Goal: Transaction & Acquisition: Purchase product/service

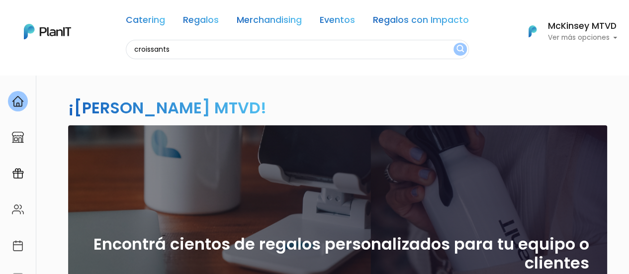
type input "croissants"
click at [453, 43] on button "submit" at bounding box center [459, 49] width 13 height 13
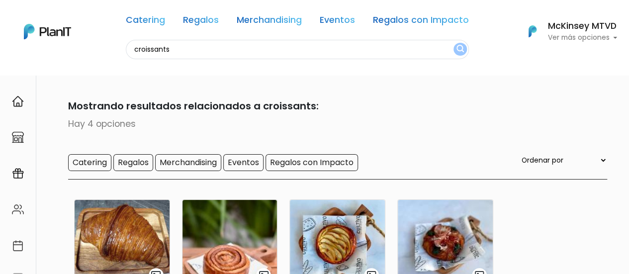
click at [622, 74] on nav "Catering Regalos Merchandising Eventos Regalos con Impacto croissants Catering …" at bounding box center [314, 37] width 629 height 75
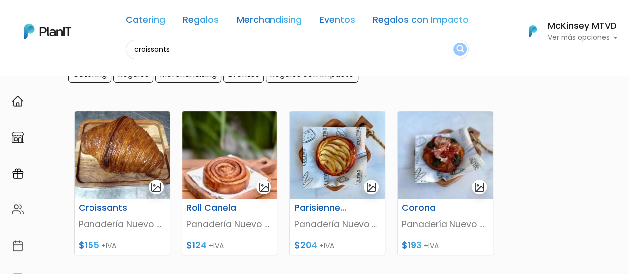
scroll to position [90, 0]
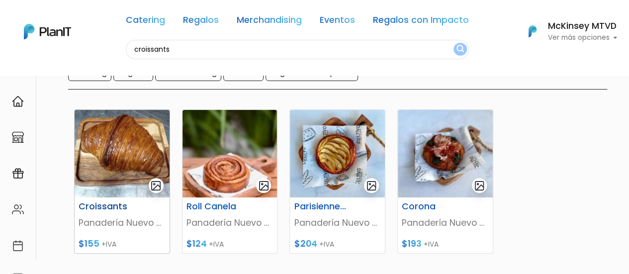
click at [124, 139] on img at bounding box center [122, 153] width 95 height 87
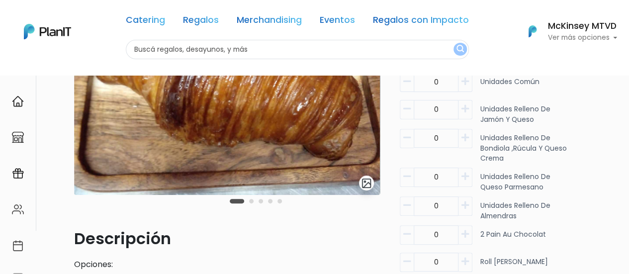
scroll to position [122, 0]
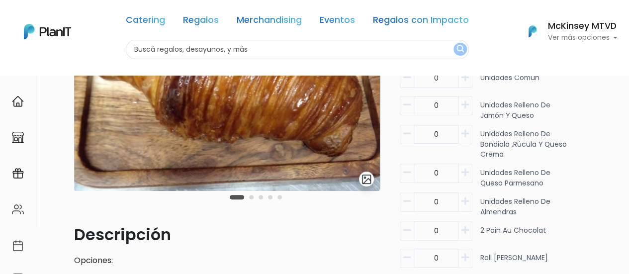
click at [465, 79] on icon "button" at bounding box center [464, 77] width 7 height 9
type input "1"
click at [468, 100] on icon "button" at bounding box center [464, 104] width 7 height 9
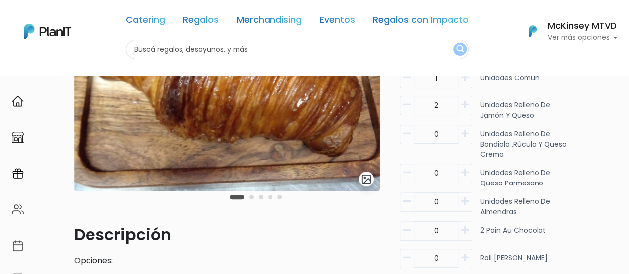
type input "3"
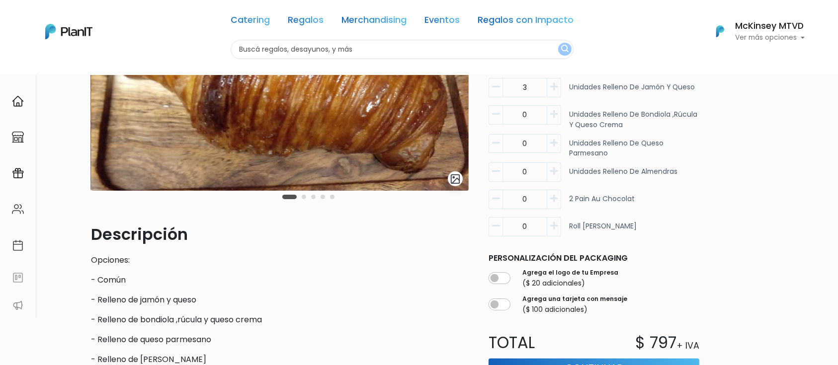
click at [553, 173] on icon "button" at bounding box center [553, 171] width 7 height 9
type input "1"
click at [552, 201] on icon "button" at bounding box center [553, 198] width 7 height 9
type input "2"
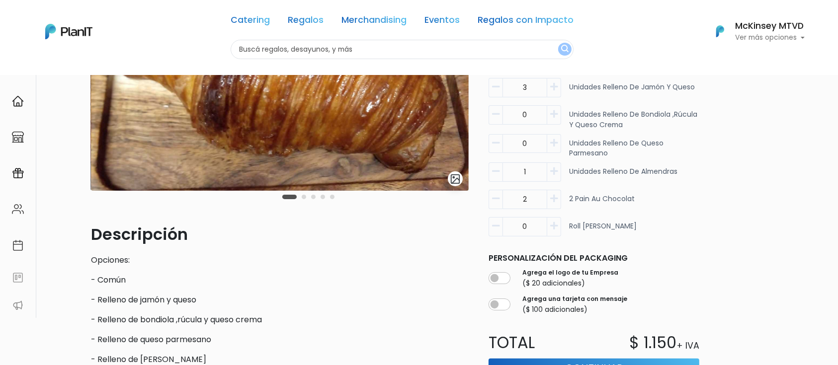
click at [556, 227] on icon "button" at bounding box center [553, 226] width 7 height 9
type input "1"
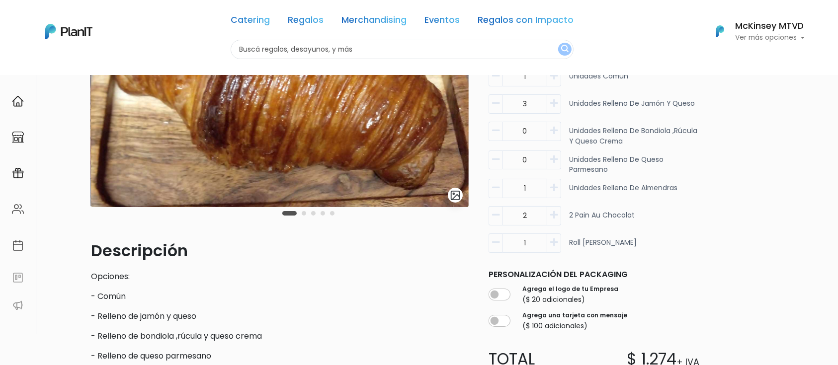
scroll to position [91, 0]
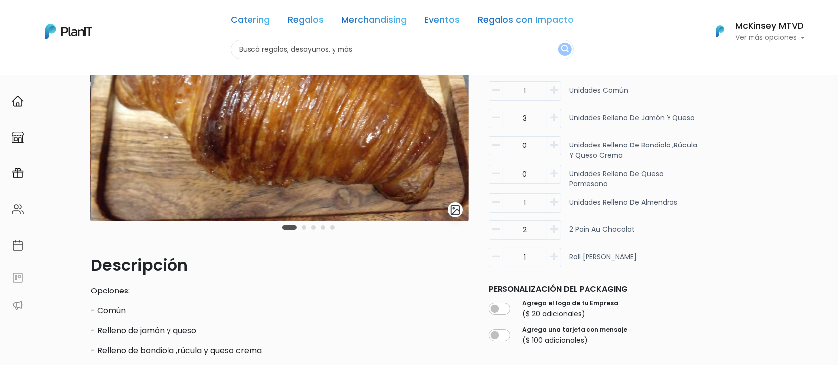
click at [557, 89] on icon "button" at bounding box center [553, 90] width 7 height 9
type input "2"
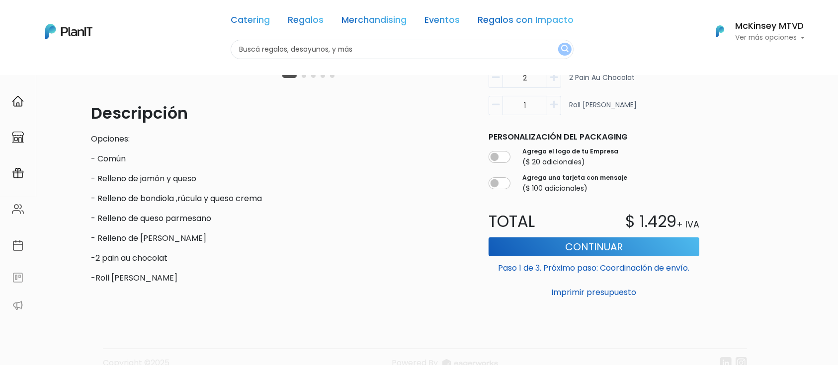
scroll to position [246, 0]
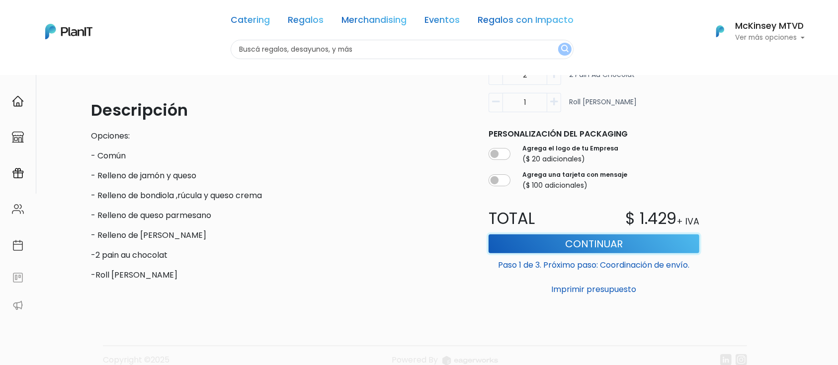
click at [596, 244] on button "Continuar" at bounding box center [593, 244] width 211 height 19
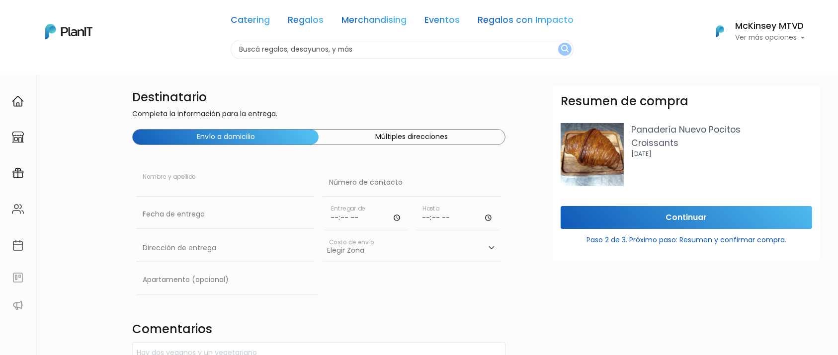
click at [215, 193] on input "text" at bounding box center [225, 183] width 178 height 28
type input "Florencia"
type input "099137184"
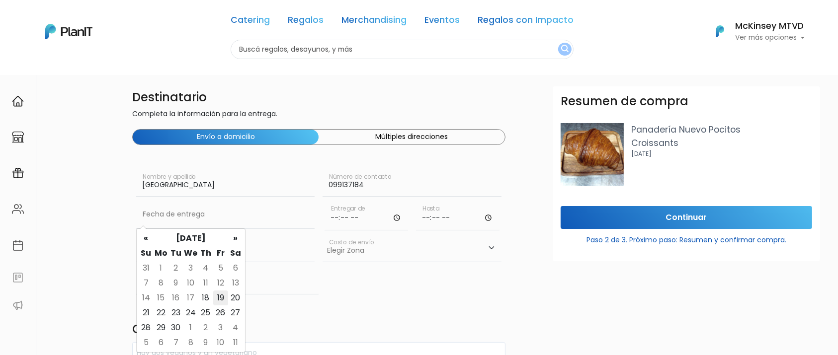
click at [216, 301] on td "19" at bounding box center [220, 298] width 15 height 15
type input "19/09/2025"
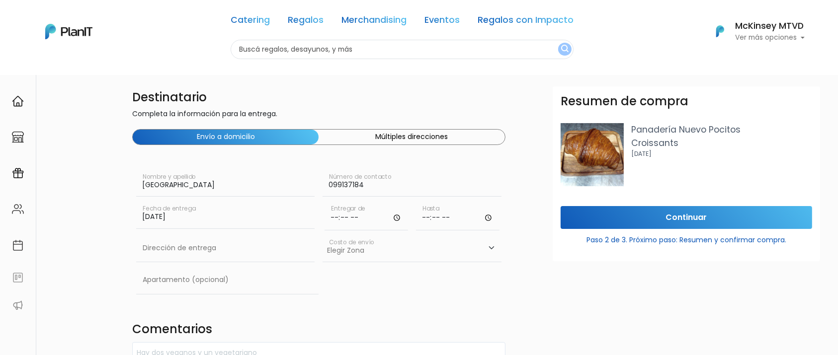
click at [339, 220] on input "time" at bounding box center [365, 216] width 83 height 30
type input "09:00"
type input "09:10"
click at [231, 248] on input "text" at bounding box center [225, 249] width 178 height 28
type input "Luis Bonavita 1294, Torre 1"
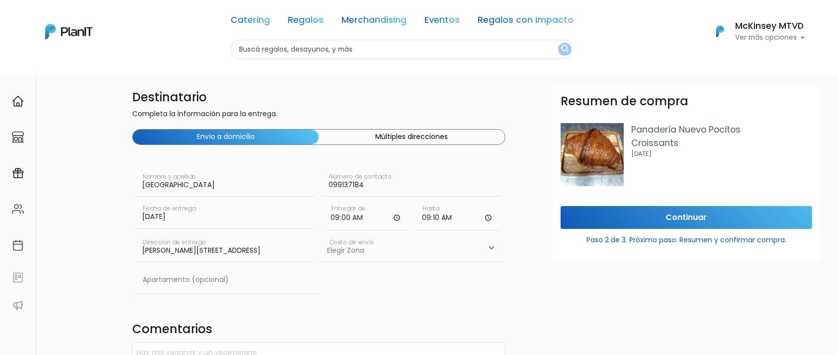
click at [429, 256] on select "Elegir Zona Zona américa- $600 Oficina- $0 Montevideo- $250" at bounding box center [411, 249] width 178 height 28
select select "10"
click at [322, 235] on select "Elegir Zona Zona américa- $600 Oficina- $0 Montevideo- $250" at bounding box center [411, 249] width 178 height 28
click at [231, 290] on input "text" at bounding box center [227, 280] width 182 height 28
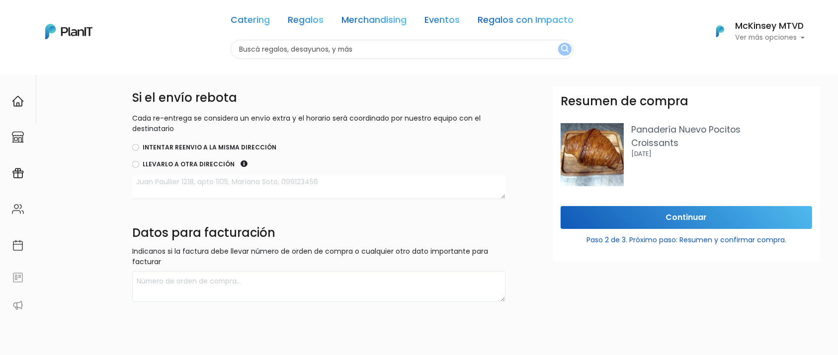
scroll to position [323, 0]
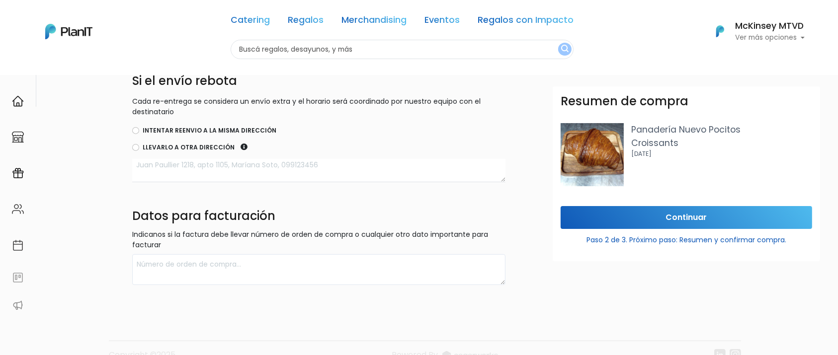
type input "704"
click at [701, 216] on input "Continuar" at bounding box center [685, 217] width 251 height 23
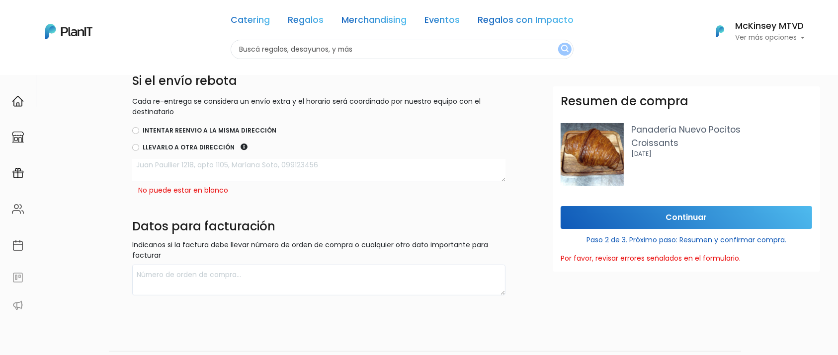
click at [209, 129] on label "Intentar reenvio a la misma dirección" at bounding box center [210, 130] width 134 height 9
click at [139, 129] on input "Intentar reenvio a la misma dirección" at bounding box center [135, 130] width 7 height 7
radio input "true"
click at [678, 217] on input "Continuar" at bounding box center [685, 217] width 251 height 23
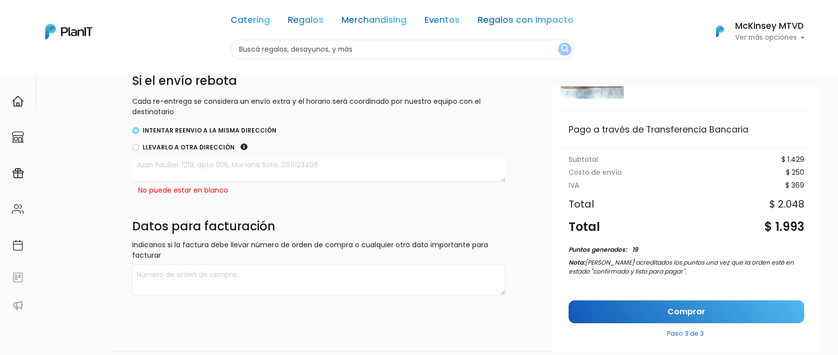
scroll to position [103, 0]
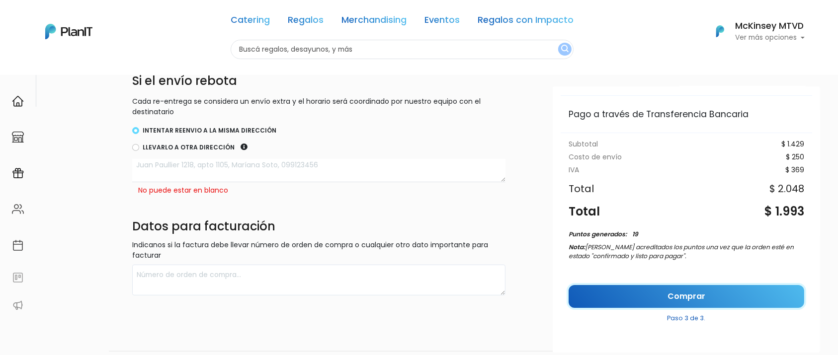
click at [686, 296] on link "Comprar" at bounding box center [686, 296] width 236 height 23
